Goal: Obtain resource: Download file/media

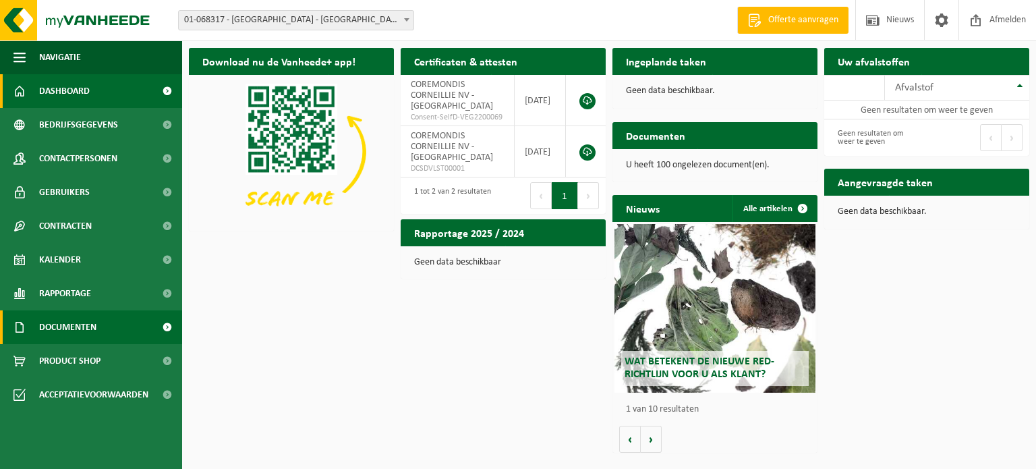
click at [92, 323] on span "Documenten" at bounding box center [67, 327] width 57 height 34
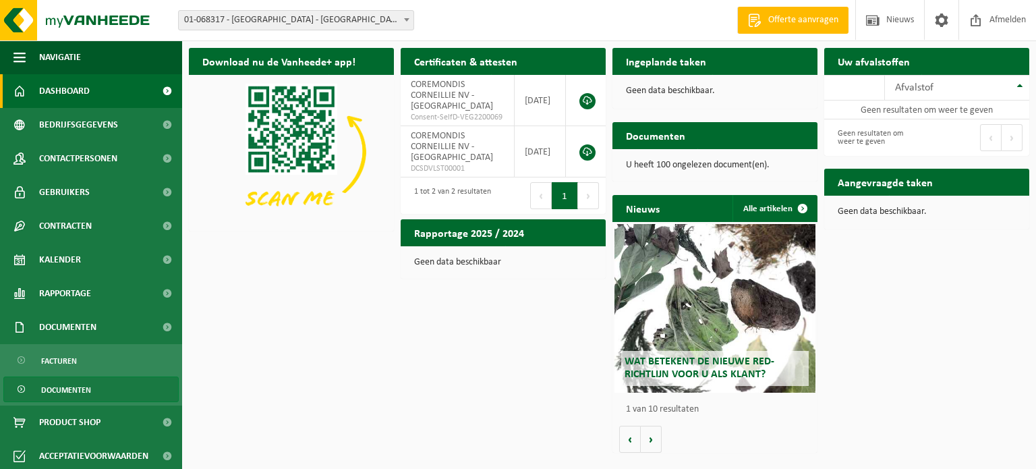
click at [73, 395] on span "Documenten" at bounding box center [66, 390] width 50 height 26
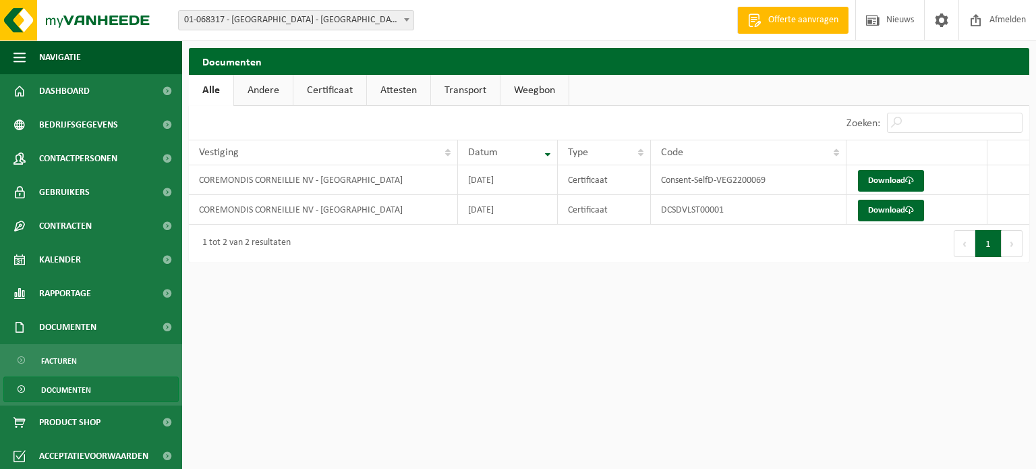
click at [282, 32] on div "Vestiging: 01-068317 - [GEOGRAPHIC_DATA] - [GEOGRAPHIC_DATA] 03-052819 - REMOND…" at bounding box center [518, 20] width 1036 height 41
click at [279, 26] on span "01-068317 - [GEOGRAPHIC_DATA] - [GEOGRAPHIC_DATA]" at bounding box center [296, 20] width 235 height 19
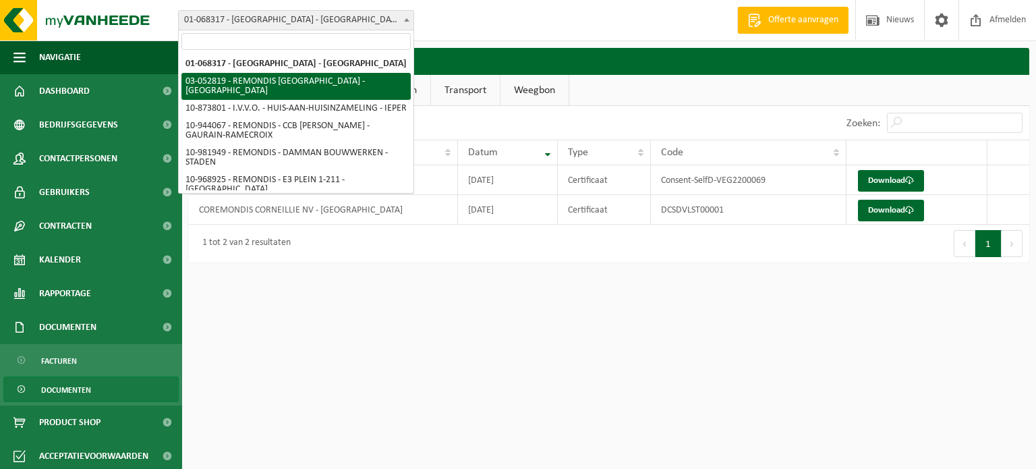
select select "4912"
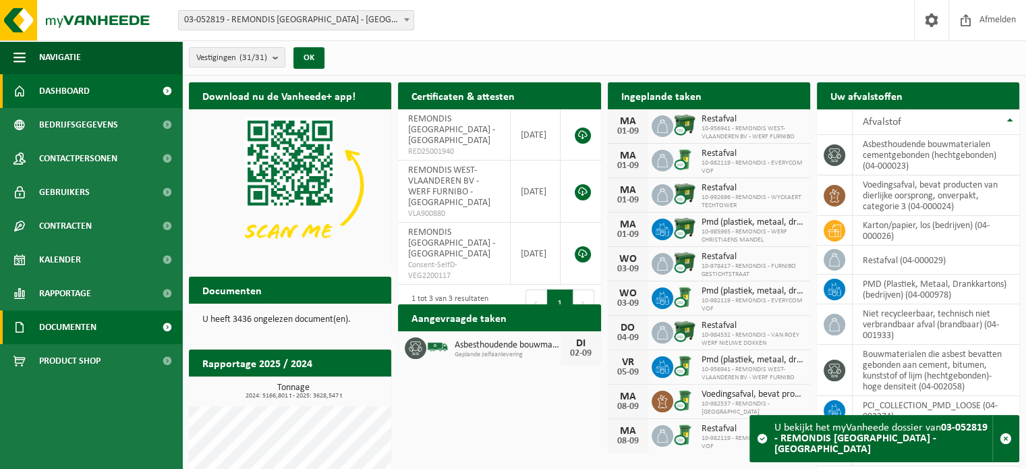
click at [72, 335] on span "Documenten" at bounding box center [67, 327] width 57 height 34
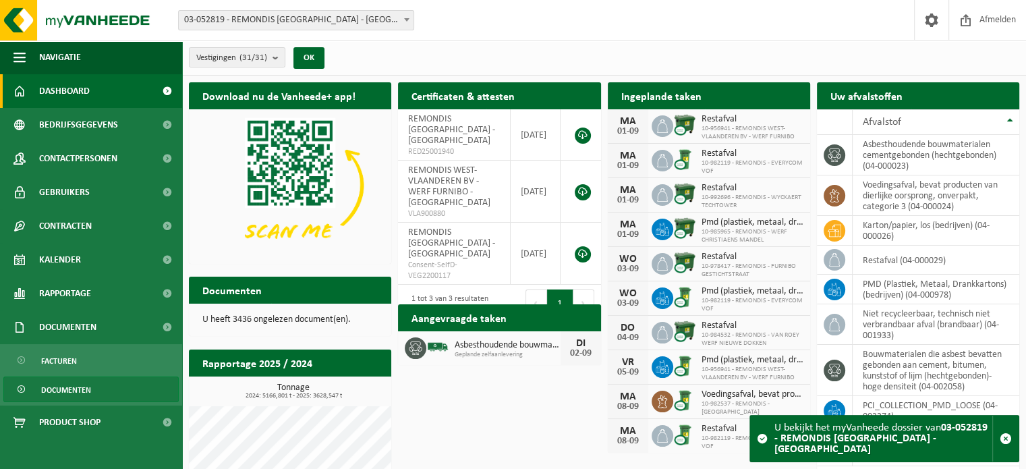
click at [72, 382] on span "Documenten" at bounding box center [66, 390] width 50 height 26
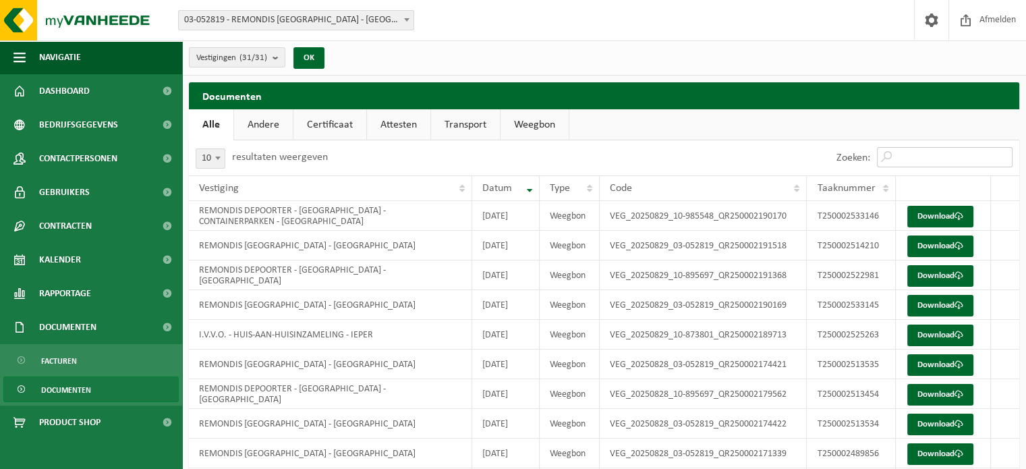
click at [923, 156] on input "Zoeken:" at bounding box center [945, 157] width 136 height 20
paste input "T250002299703"
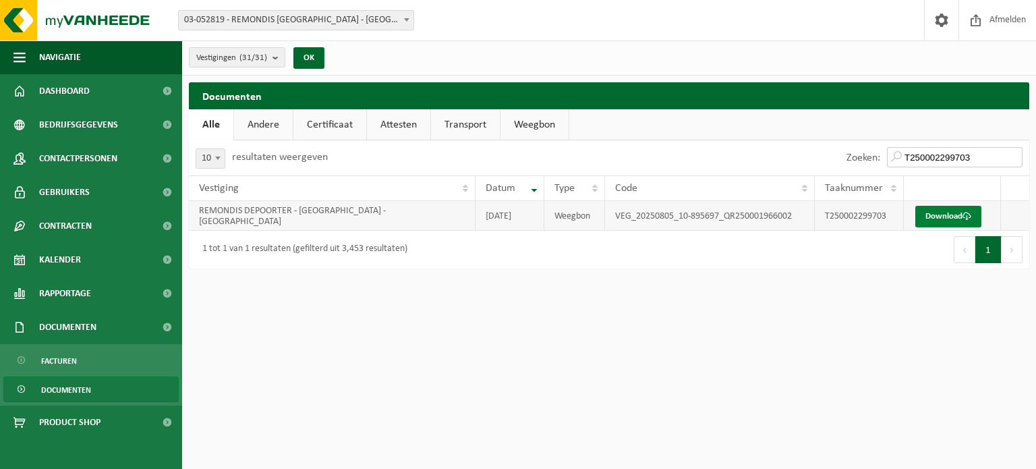
type input "T250002299703"
click at [952, 221] on link "Download" at bounding box center [948, 217] width 66 height 22
